Goal: Information Seeking & Learning: Find specific fact

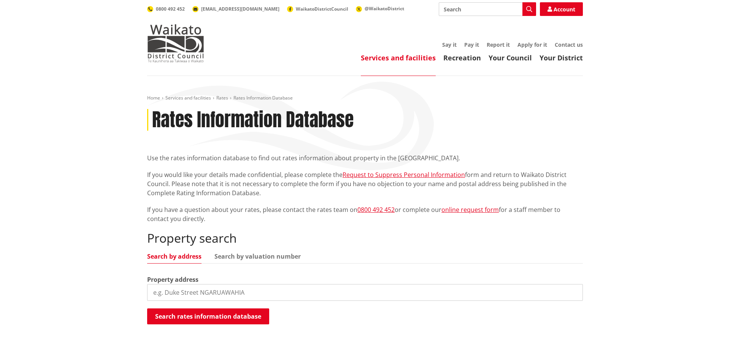
click at [188, 292] on input "search" at bounding box center [365, 292] width 436 height 17
type input "52 government road"
click at [193, 317] on button "Search rates information database" at bounding box center [208, 317] width 122 height 16
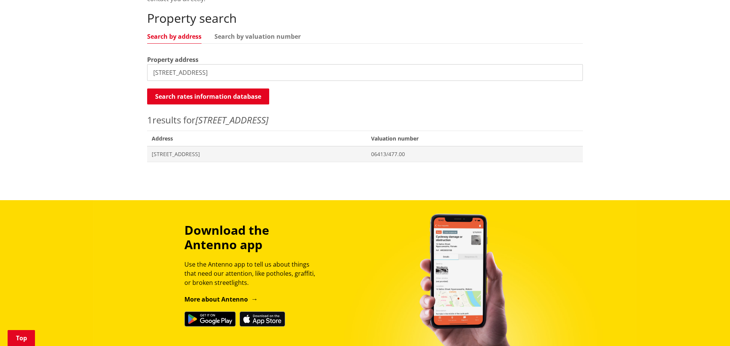
scroll to position [219, 0]
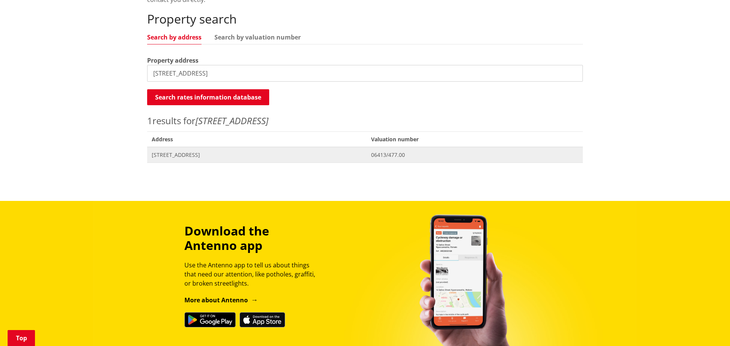
click at [219, 156] on span "[STREET_ADDRESS]" at bounding box center [257, 155] width 210 height 8
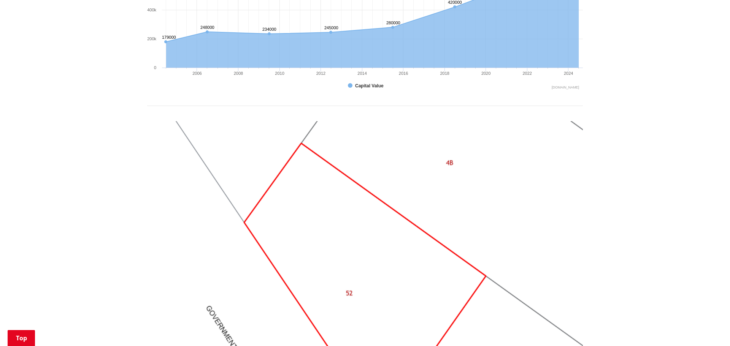
scroll to position [669, 0]
